Goal: Complete application form

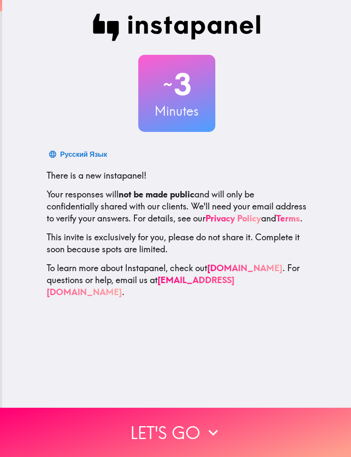
click at [187, 430] on button "Let's go" at bounding box center [175, 432] width 351 height 49
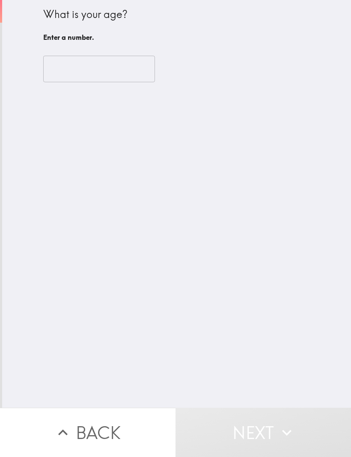
click at [100, 73] on input "number" at bounding box center [99, 69] width 112 height 27
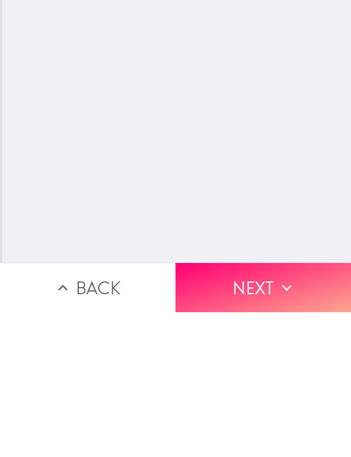
type input "66"
click at [278, 423] on icon "button" at bounding box center [287, 432] width 19 height 19
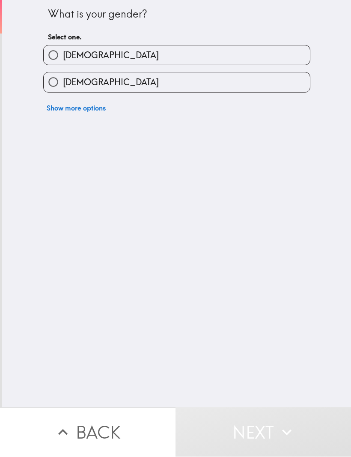
click at [227, 81] on label "[DEMOGRAPHIC_DATA]" at bounding box center [177, 82] width 266 height 19
click at [63, 81] on input "[DEMOGRAPHIC_DATA]" at bounding box center [53, 82] width 19 height 19
radio input "true"
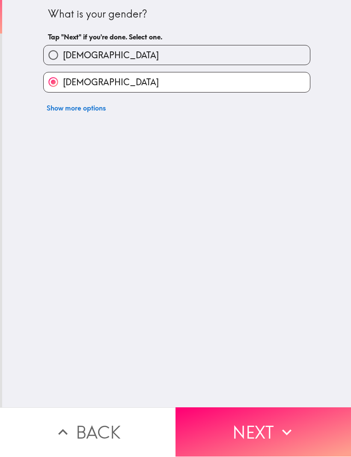
click at [266, 434] on button "Next" at bounding box center [264, 432] width 176 height 49
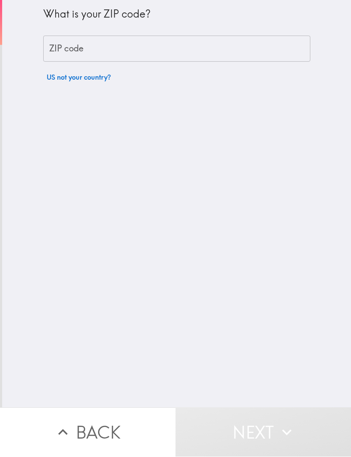
click at [182, 50] on input "ZIP code" at bounding box center [176, 49] width 267 height 27
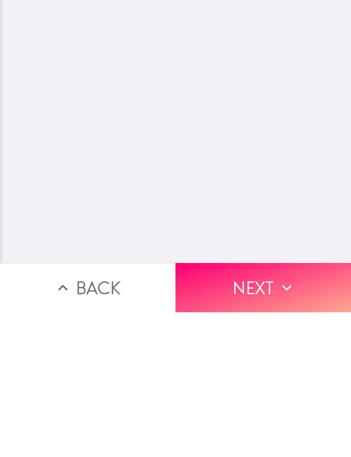
scroll to position [0, 0]
type input "86326"
click at [292, 423] on icon "button" at bounding box center [287, 432] width 19 height 19
